Goal: Information Seeking & Learning: Find specific fact

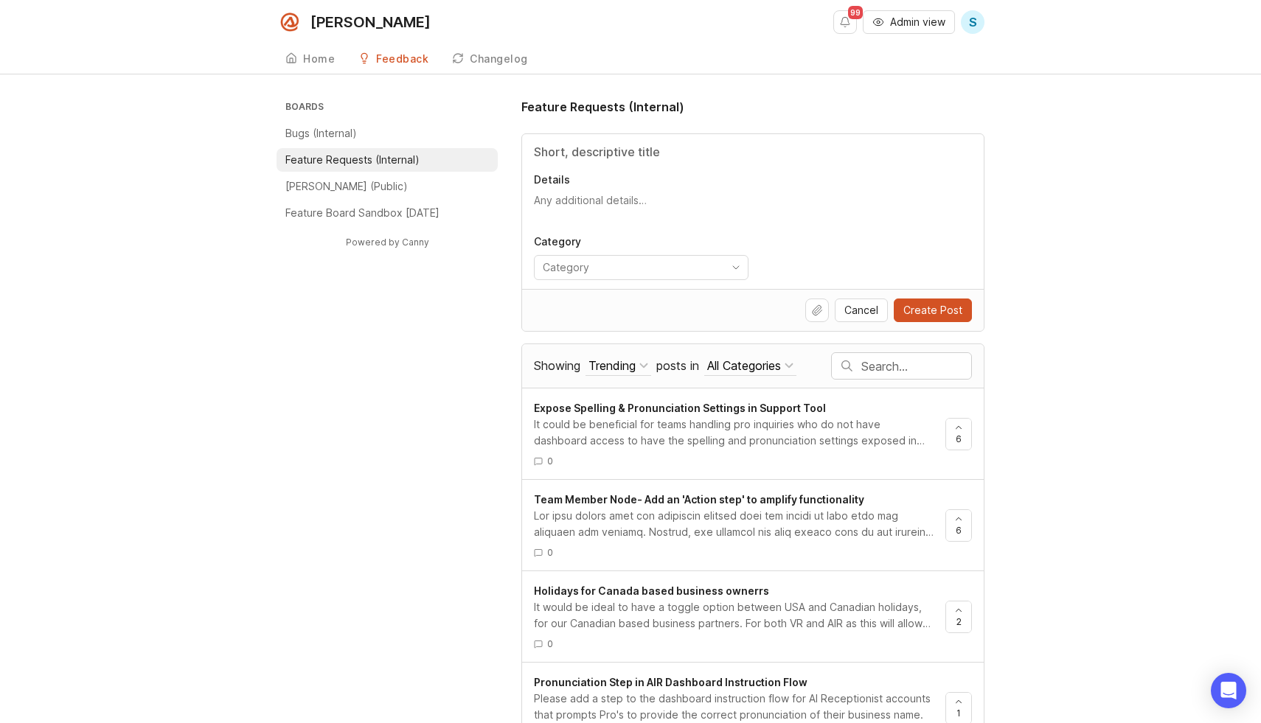
click at [860, 362] on div at bounding box center [846, 366] width 33 height 26
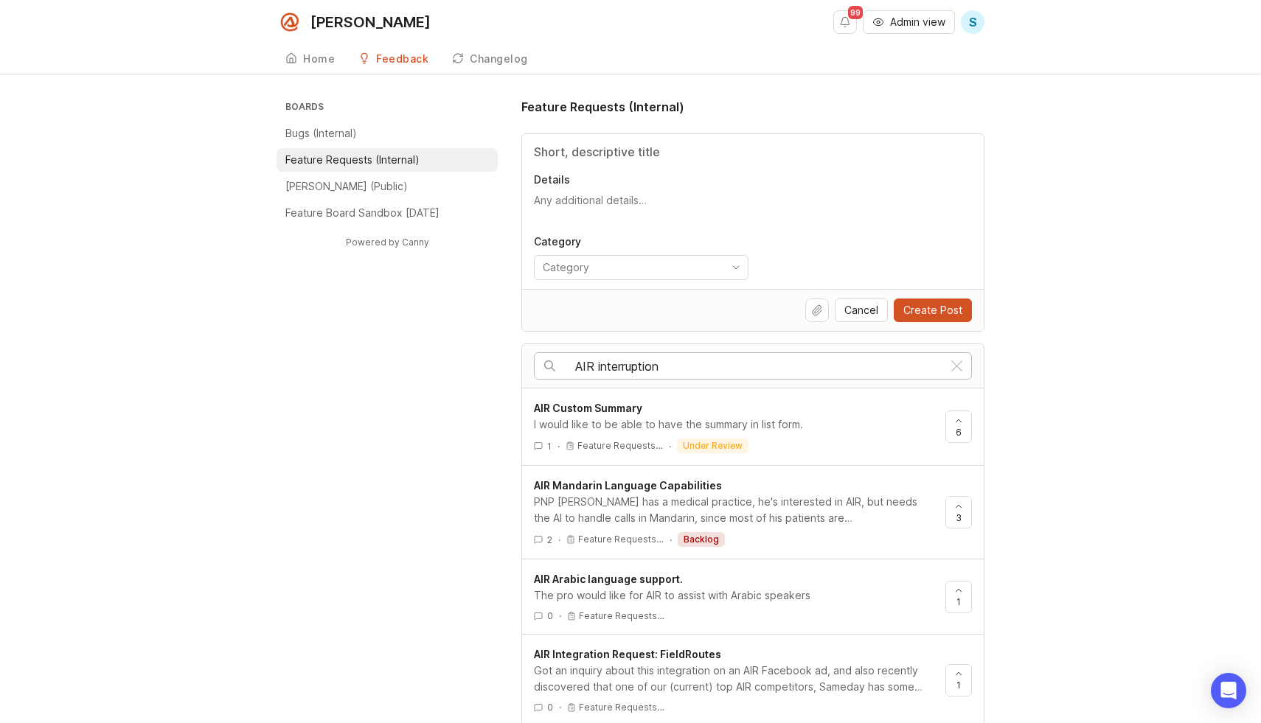
type input "AIR interruption"
